Goal: Contribute content: Add original content to the website for others to see

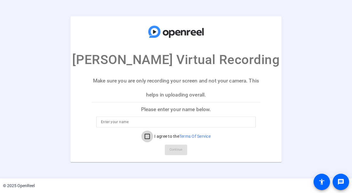
click at [147, 137] on input "I agree to the Terms Of Service" at bounding box center [147, 137] width 12 height 12
checkbox input "true"
click at [152, 120] on input at bounding box center [176, 122] width 150 height 7
type input "Kim Lance"
click at [171, 150] on span "Continue" at bounding box center [175, 150] width 13 height 9
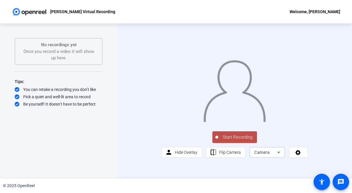
click at [280, 156] on icon at bounding box center [278, 152] width 7 height 7
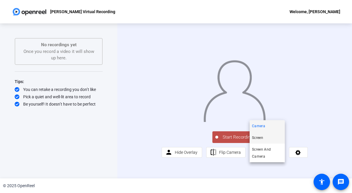
click at [269, 137] on mat-option "Screen" at bounding box center [266, 138] width 35 height 12
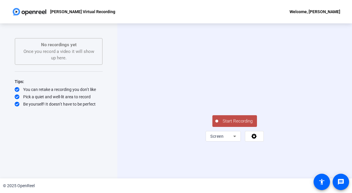
click at [236, 125] on span "Start Recording" at bounding box center [237, 121] width 39 height 7
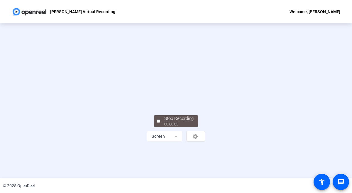
scroll to position [16, 0]
click at [187, 127] on div "00:00:09" at bounding box center [178, 124] width 29 height 5
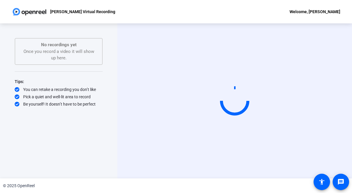
scroll to position [0, 0]
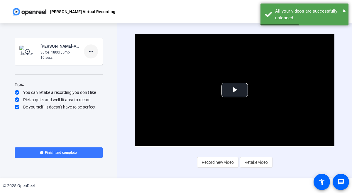
click at [91, 51] on mat-icon "more_horiz" at bounding box center [90, 51] width 7 height 7
click at [239, 91] on div at bounding box center [176, 96] width 352 height 193
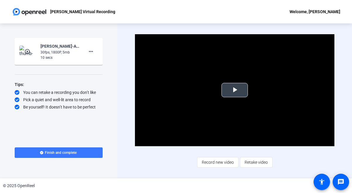
click at [234, 90] on span "Video Player" at bounding box center [234, 90] width 0 height 0
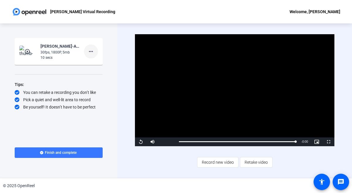
click at [92, 51] on mat-icon "more_horiz" at bounding box center [90, 51] width 7 height 7
click at [96, 64] on span "Delete clip" at bounding box center [100, 63] width 23 height 7
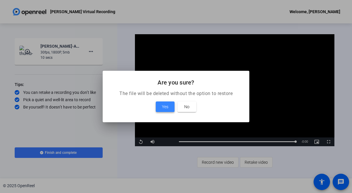
click at [167, 108] on span "Yes" at bounding box center [165, 106] width 6 height 7
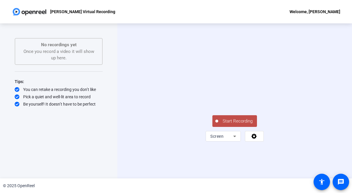
click at [226, 125] on span "Start Recording" at bounding box center [237, 121] width 39 height 7
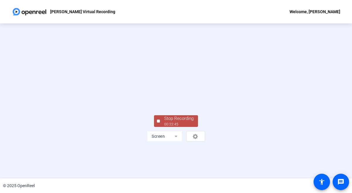
click at [178, 122] on div "Stop Recording" at bounding box center [178, 118] width 29 height 7
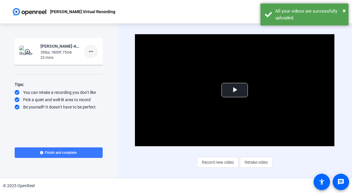
click at [92, 53] on mat-icon "more_horiz" at bounding box center [90, 51] width 7 height 7
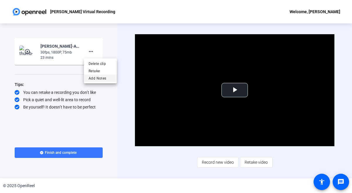
click at [99, 76] on span "Add Notes" at bounding box center [100, 78] width 23 height 7
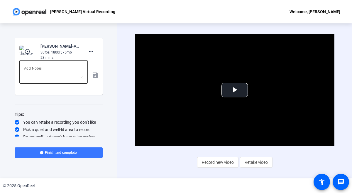
click at [69, 73] on textarea at bounding box center [53, 72] width 59 height 14
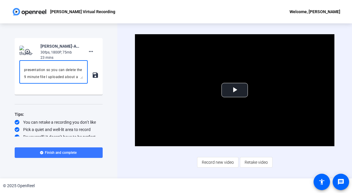
scroll to position [41, 0]
type textarea "Hello team. My daughter interrupted me at 23 minutes so I am going to record th…"
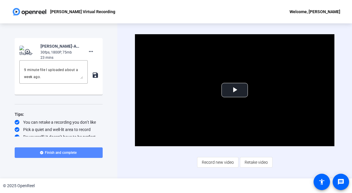
click at [82, 152] on span at bounding box center [59, 153] width 88 height 14
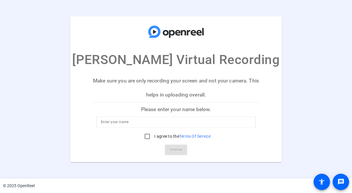
click at [181, 124] on input at bounding box center [176, 122] width 150 height 7
type input "Kim Lance"
click at [147, 137] on input "I agree to the Terms Of Service" at bounding box center [147, 137] width 12 height 12
checkbox input "true"
click at [173, 150] on span "Continue" at bounding box center [175, 150] width 13 height 9
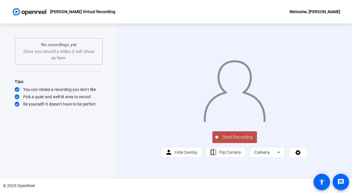
click at [241, 143] on button "Start Recording" at bounding box center [234, 138] width 45 height 12
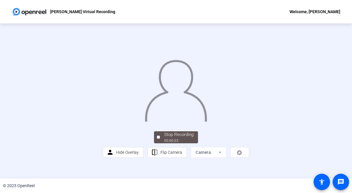
scroll to position [23, 0]
click at [188, 144] on div "00:00:08" at bounding box center [178, 140] width 29 height 5
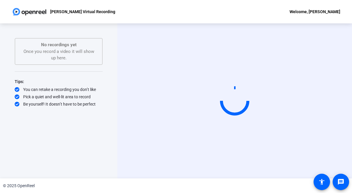
scroll to position [0, 0]
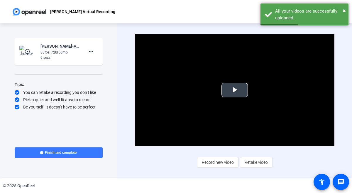
click at [234, 90] on span "Video Player" at bounding box center [234, 90] width 0 height 0
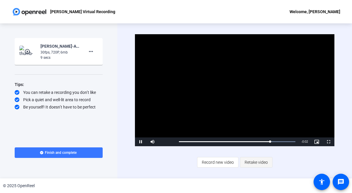
click at [260, 165] on span "Retake video" at bounding box center [255, 162] width 23 height 11
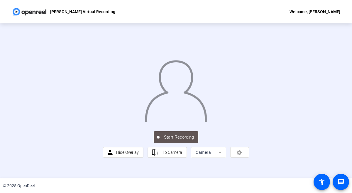
scroll to position [29, 0]
click at [184, 144] on div "00:00:06" at bounding box center [178, 140] width 29 height 5
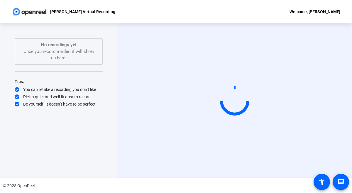
scroll to position [0, 0]
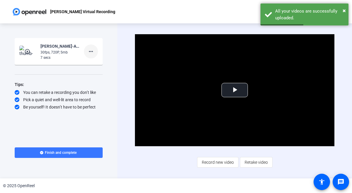
click at [93, 52] on mat-icon "more_horiz" at bounding box center [90, 51] width 7 height 7
click at [96, 64] on span "Delete clip" at bounding box center [100, 63] width 23 height 7
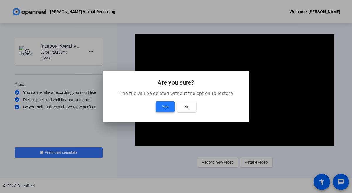
click at [166, 107] on span "Yes" at bounding box center [165, 106] width 6 height 7
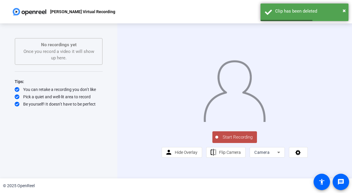
scroll to position [1, 0]
click at [279, 154] on icon at bounding box center [278, 152] width 3 height 1
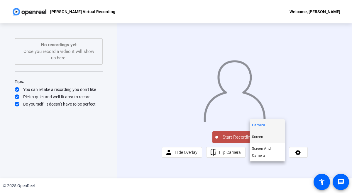
click at [268, 138] on mat-option "Screen" at bounding box center [266, 137] width 35 height 12
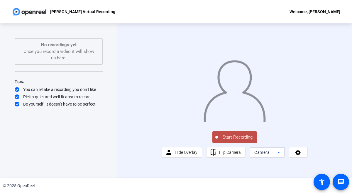
scroll to position [0, 0]
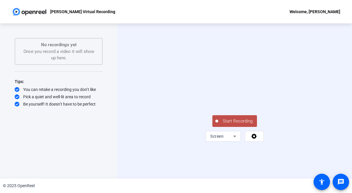
click at [236, 125] on span "Start Recording" at bounding box center [237, 121] width 39 height 7
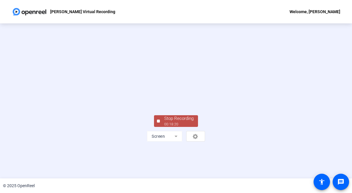
scroll to position [27, 0]
click at [172, 122] on div "Stop Recording" at bounding box center [178, 118] width 29 height 7
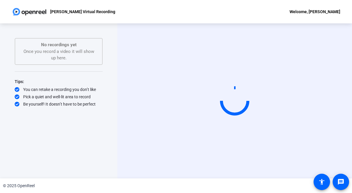
scroll to position [0, 0]
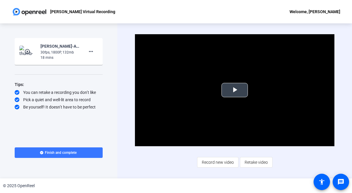
click at [234, 90] on span "Video Player" at bounding box center [234, 90] width 0 height 0
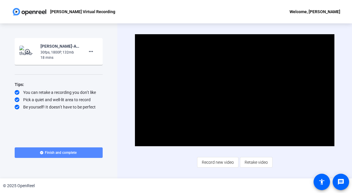
click at [75, 151] on span "Finish and complete" at bounding box center [61, 153] width 32 height 5
